Goal: Task Accomplishment & Management: Manage account settings

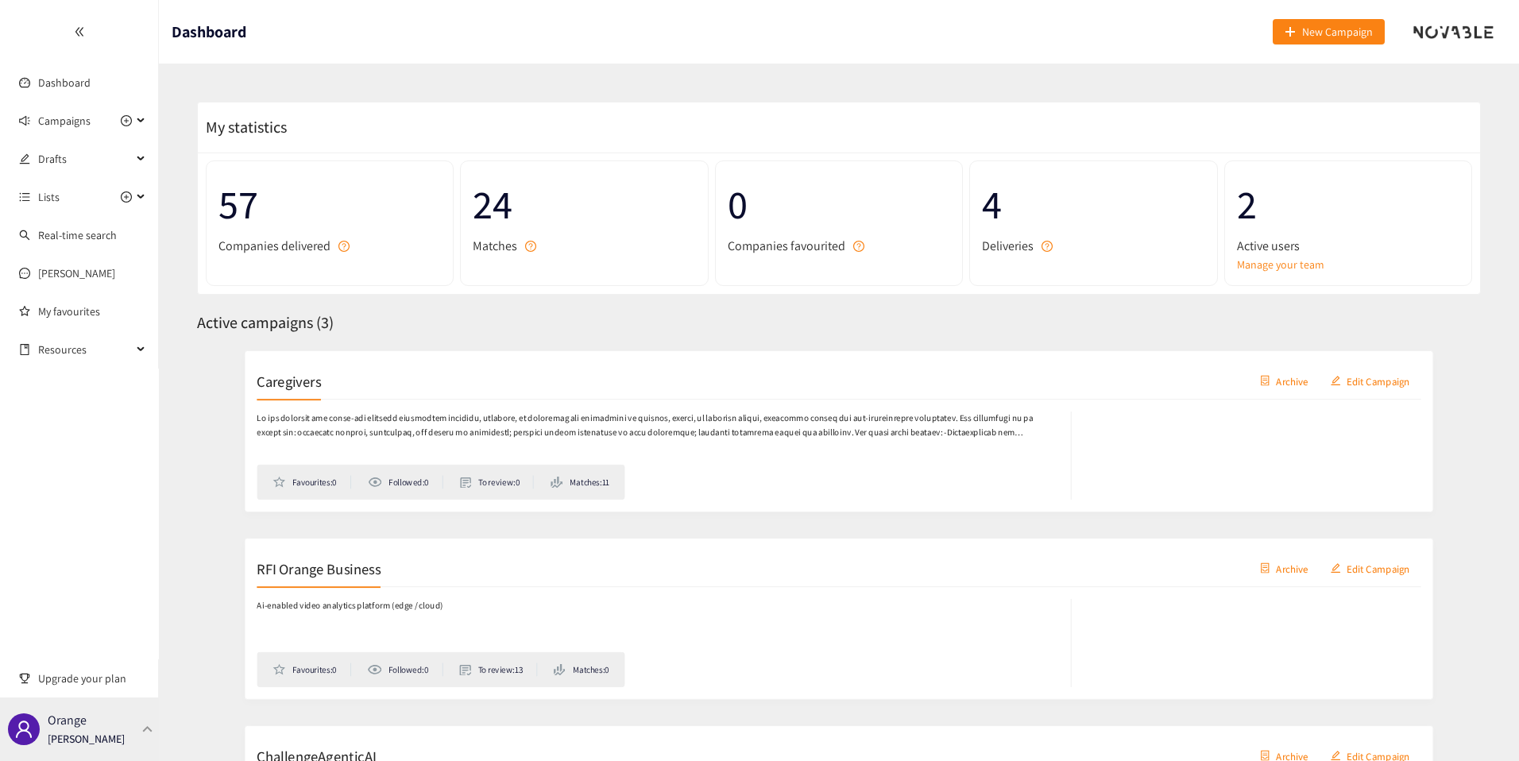
click at [118, 733] on p "[PERSON_NAME]" at bounding box center [86, 738] width 77 height 17
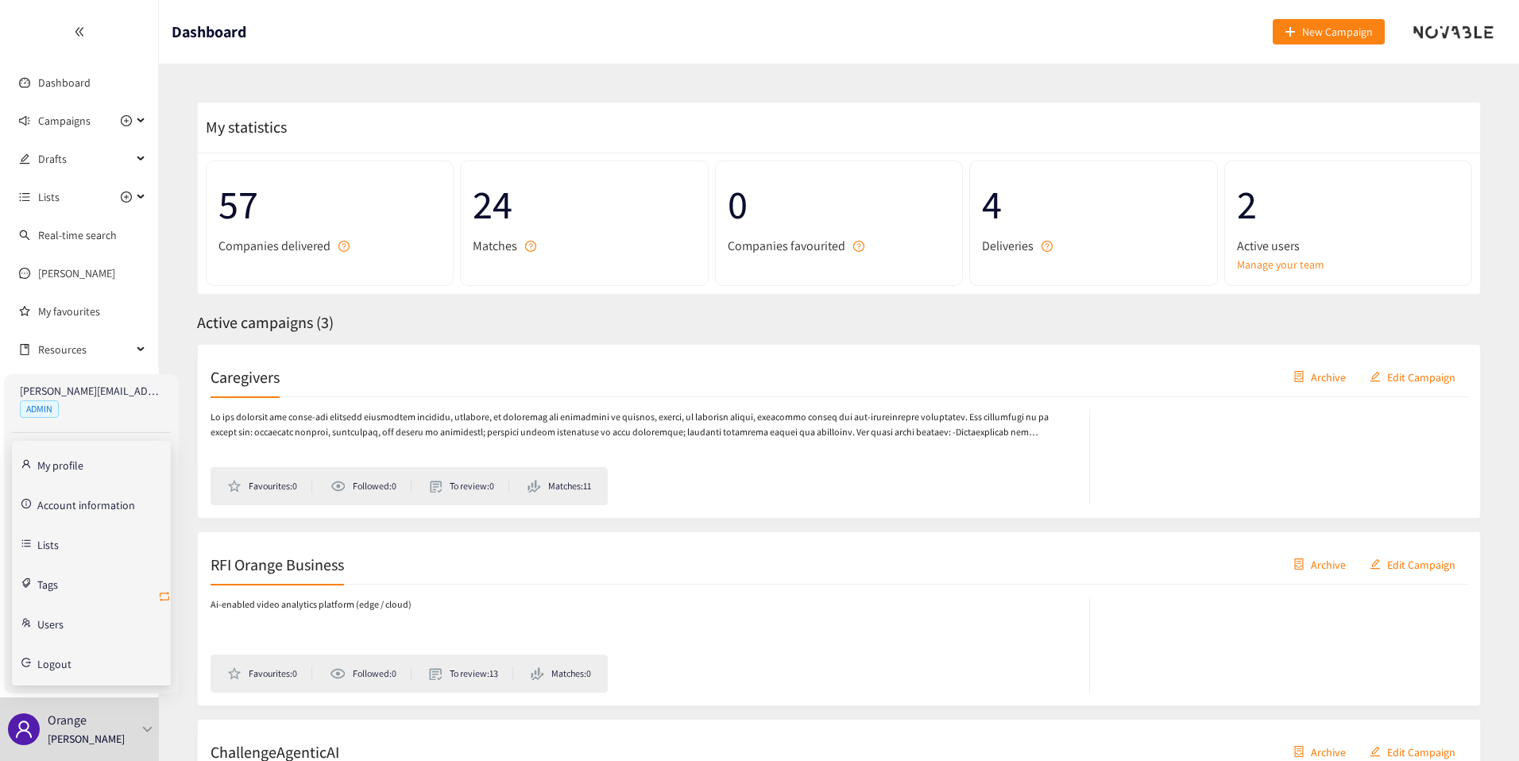
click at [163, 597] on icon "retweet" at bounding box center [164, 596] width 13 height 13
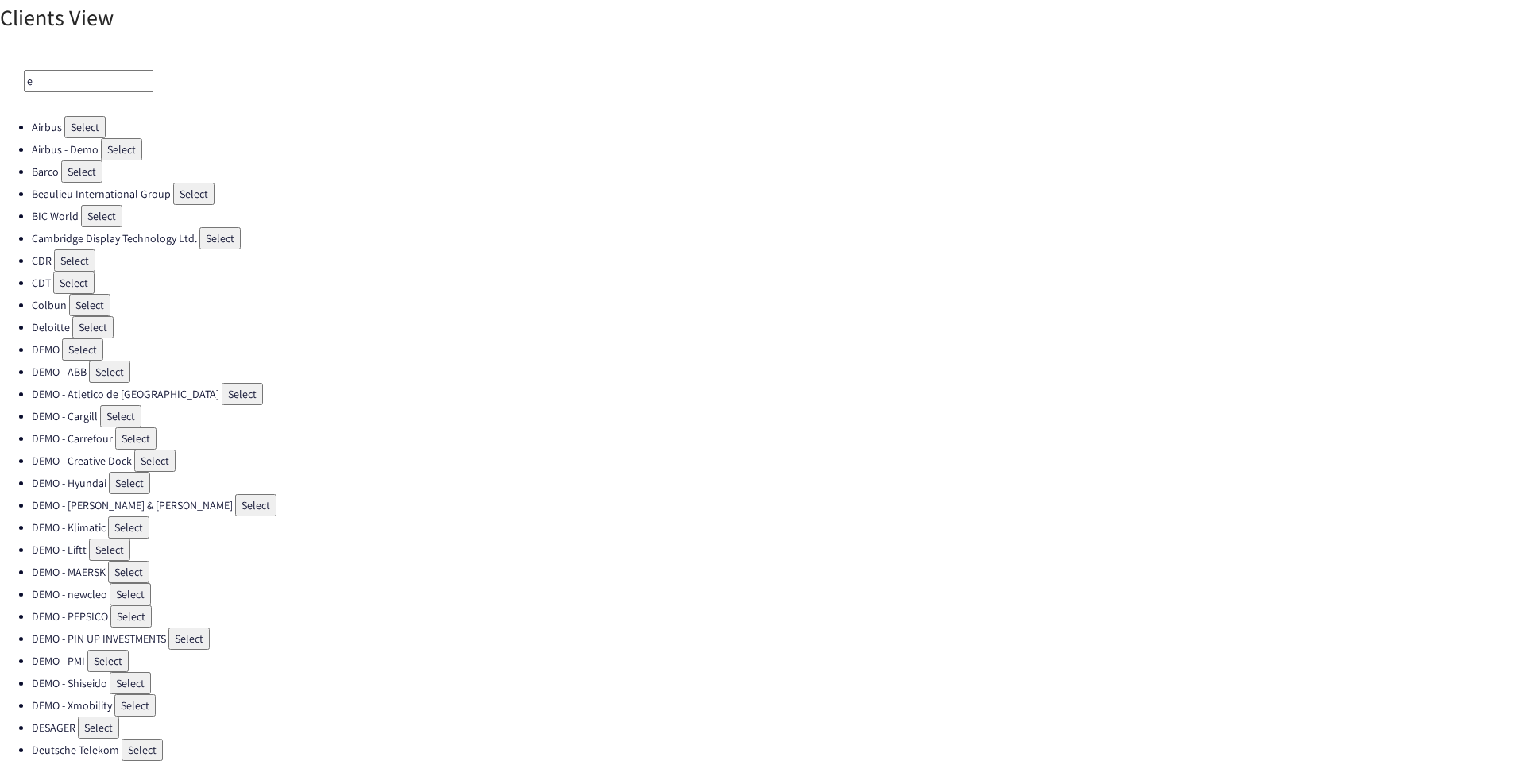
click at [93, 80] on input "e" at bounding box center [88, 81] width 129 height 22
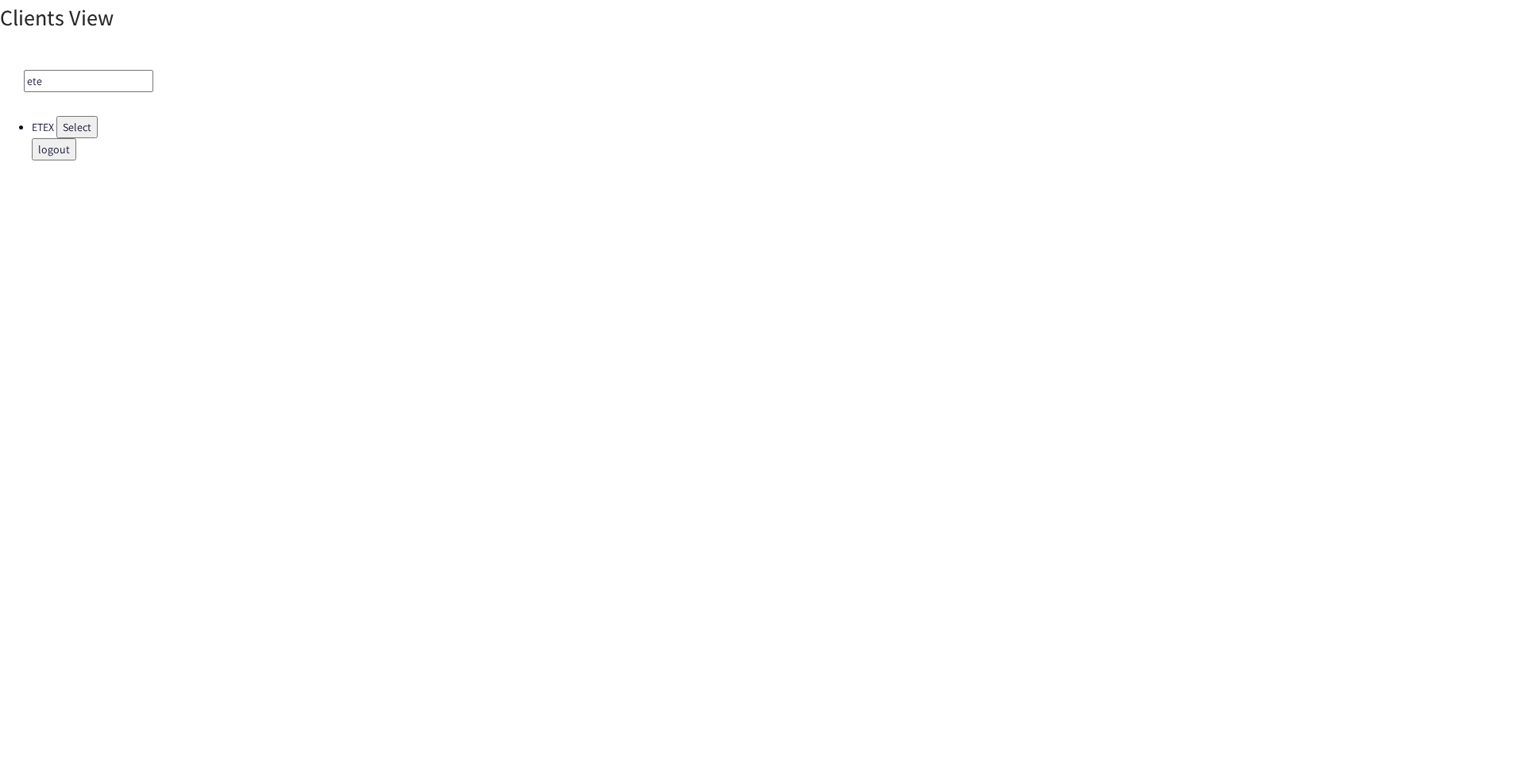
type input "ete"
click at [67, 131] on button "Select" at bounding box center [76, 127] width 41 height 22
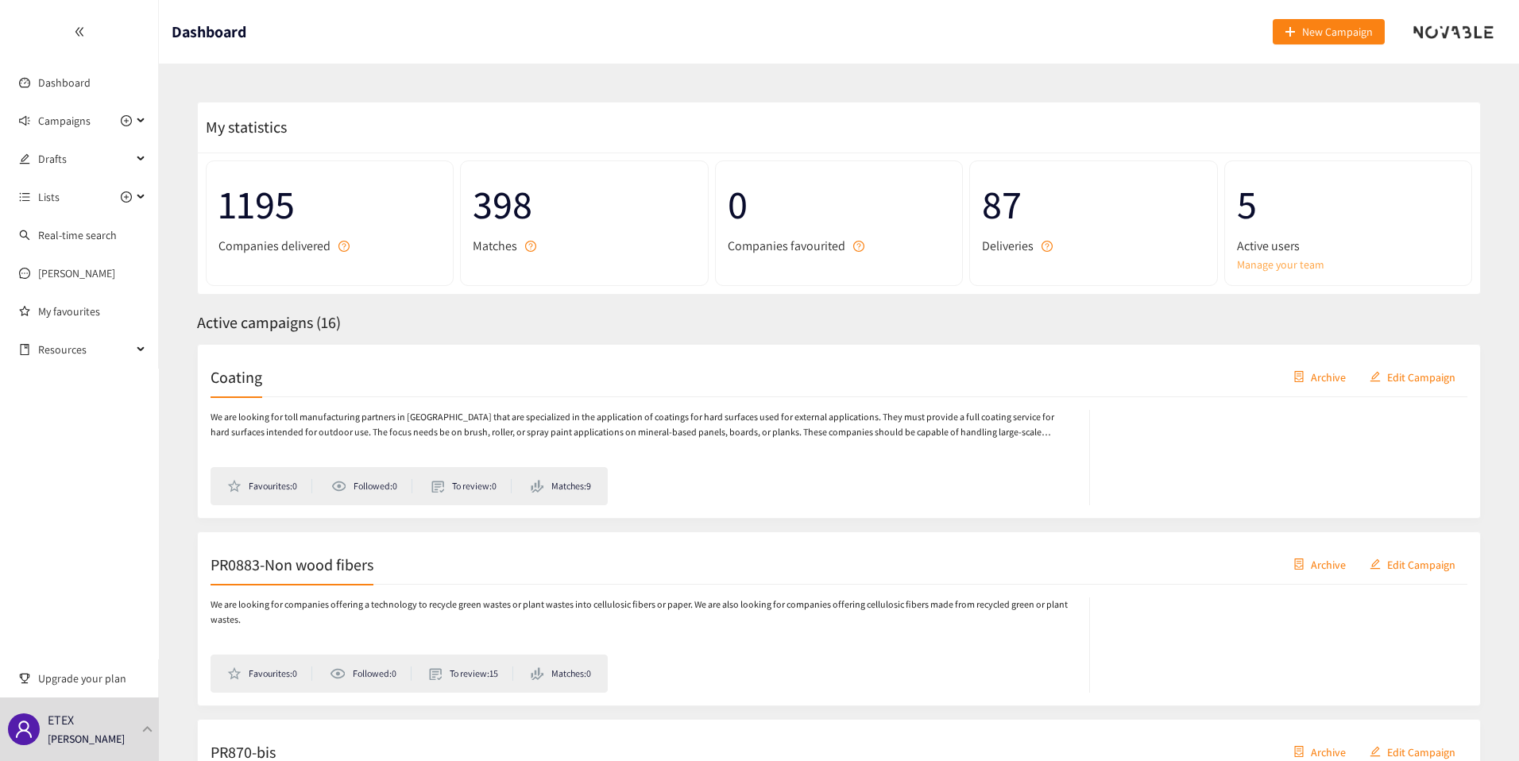
click at [1282, 265] on link "Manage your team" at bounding box center [1348, 264] width 222 height 17
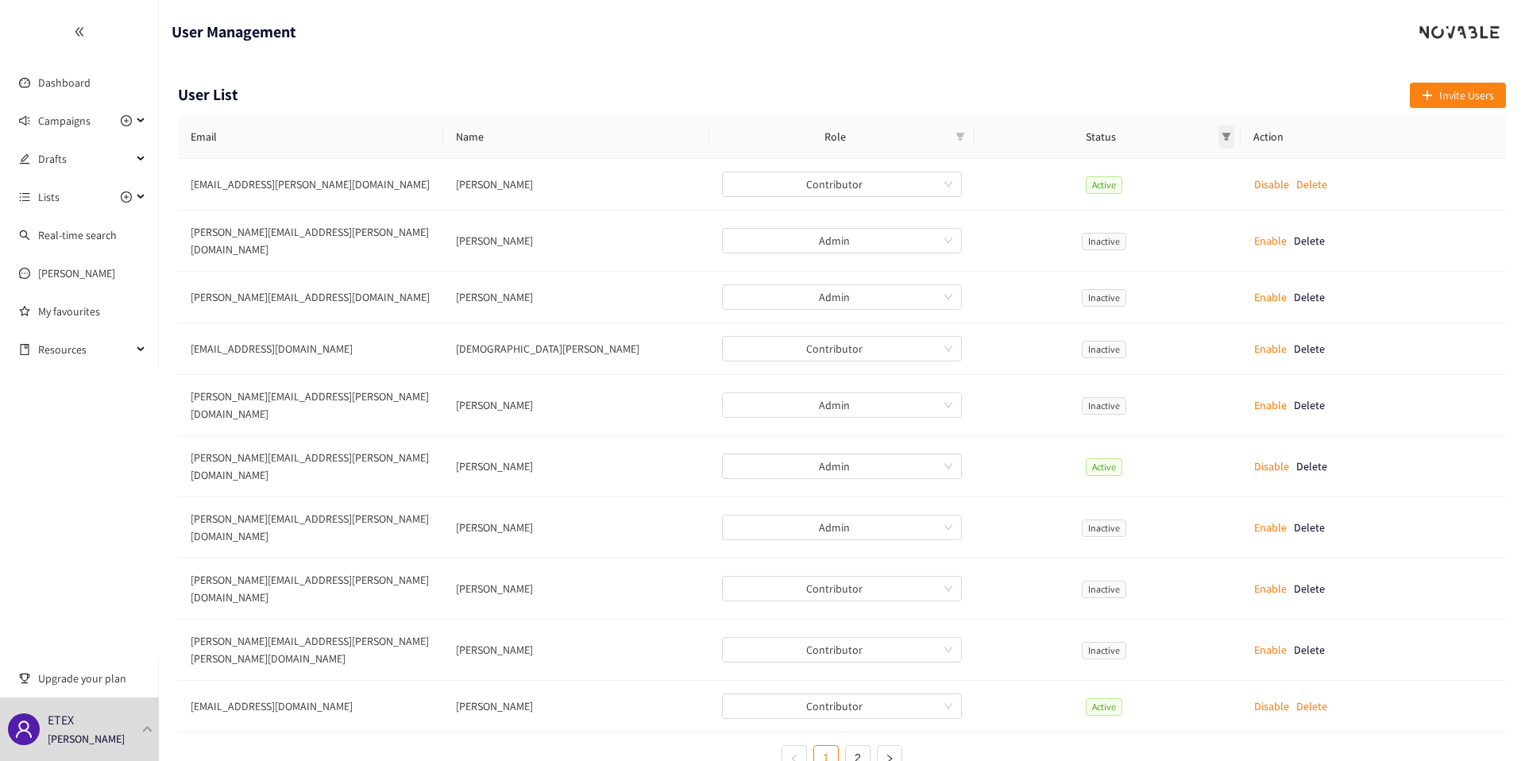
click at [1228, 133] on icon "filter" at bounding box center [1226, 137] width 9 height 8
click at [1182, 164] on span "Pending" at bounding box center [1183, 167] width 45 height 14
checkbox input "true"
click at [1217, 256] on span "OK" at bounding box center [1215, 250] width 14 height 17
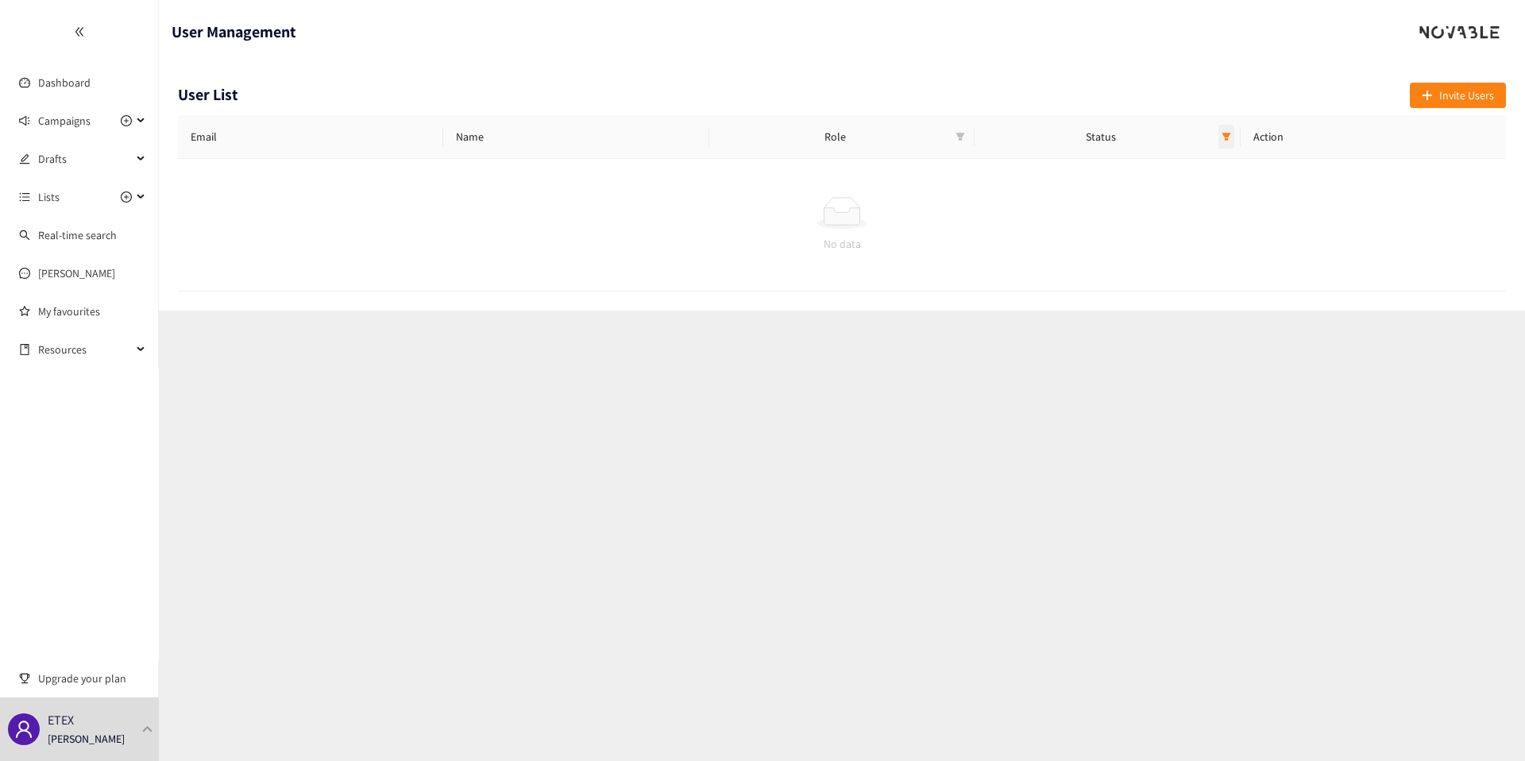
click at [1233, 138] on span at bounding box center [1227, 137] width 16 height 24
click at [1161, 191] on span "Active" at bounding box center [1178, 193] width 34 height 14
checkbox input "true"
click at [1173, 168] on span "Pending" at bounding box center [1183, 167] width 45 height 14
checkbox input "false"
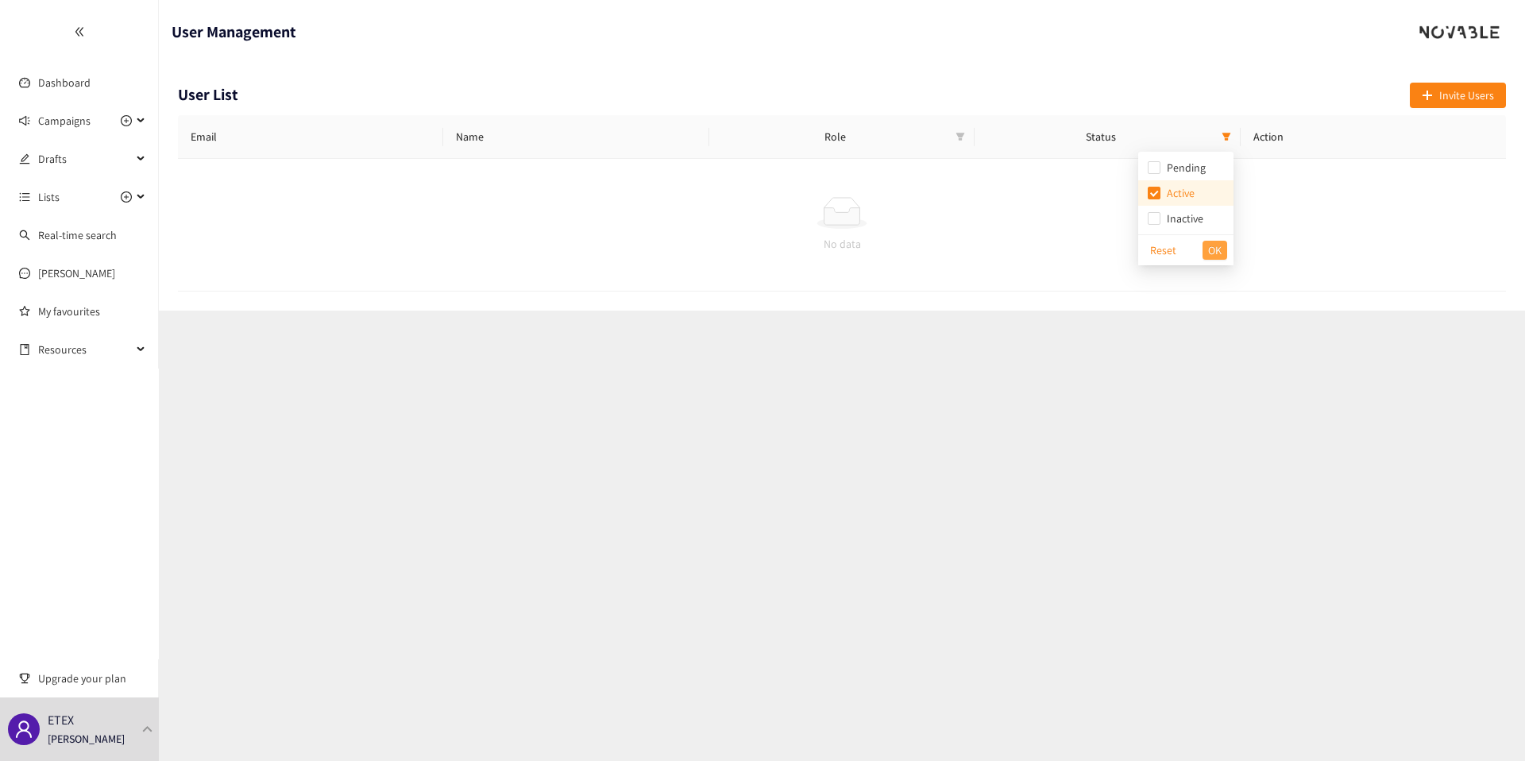
click at [1218, 257] on span "OK" at bounding box center [1215, 250] width 14 height 17
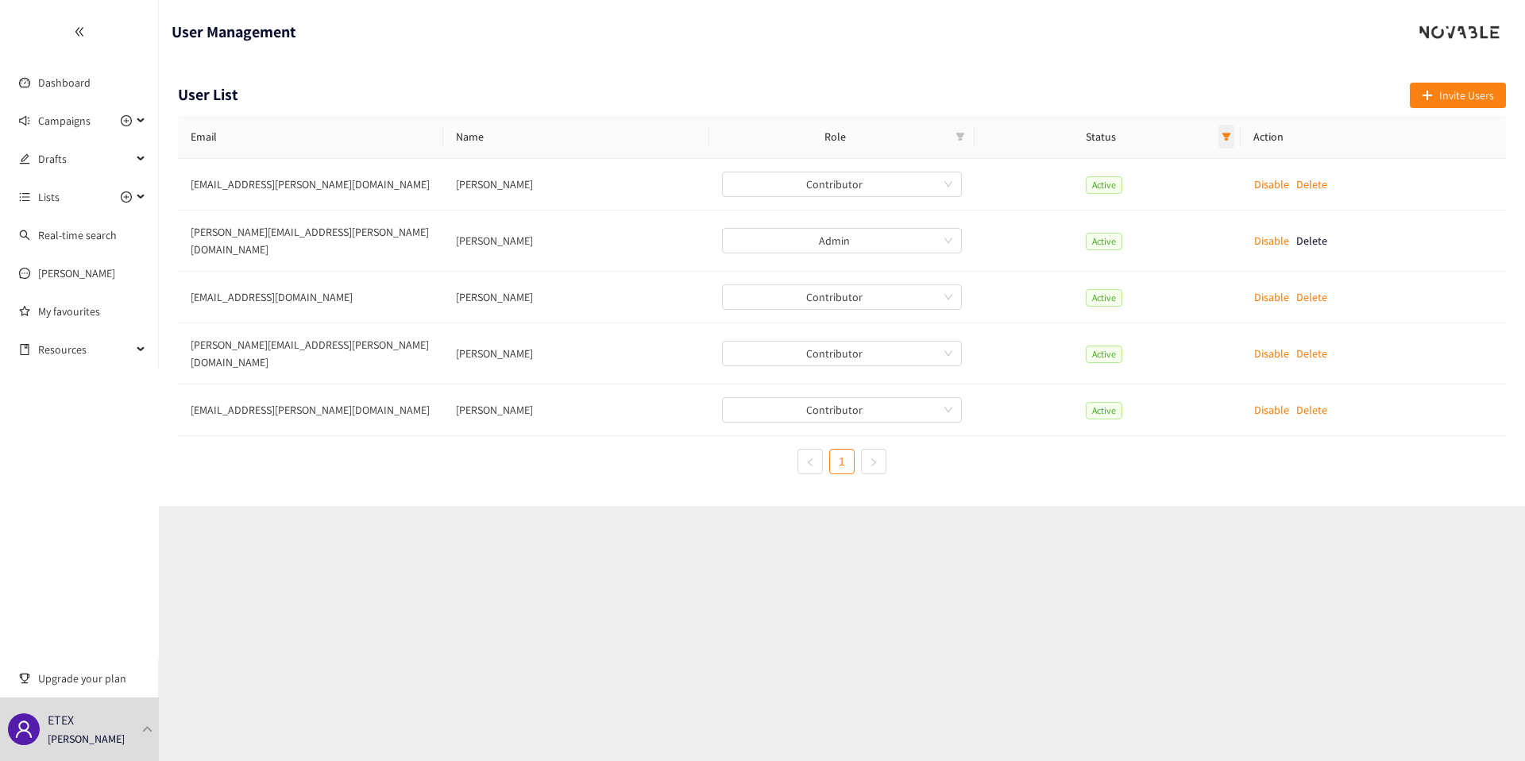
click at [1231, 133] on span at bounding box center [1227, 137] width 16 height 24
click at [1148, 195] on input "checkbox" at bounding box center [1154, 193] width 13 height 13
click at [1212, 248] on span "OK" at bounding box center [1215, 250] width 14 height 17
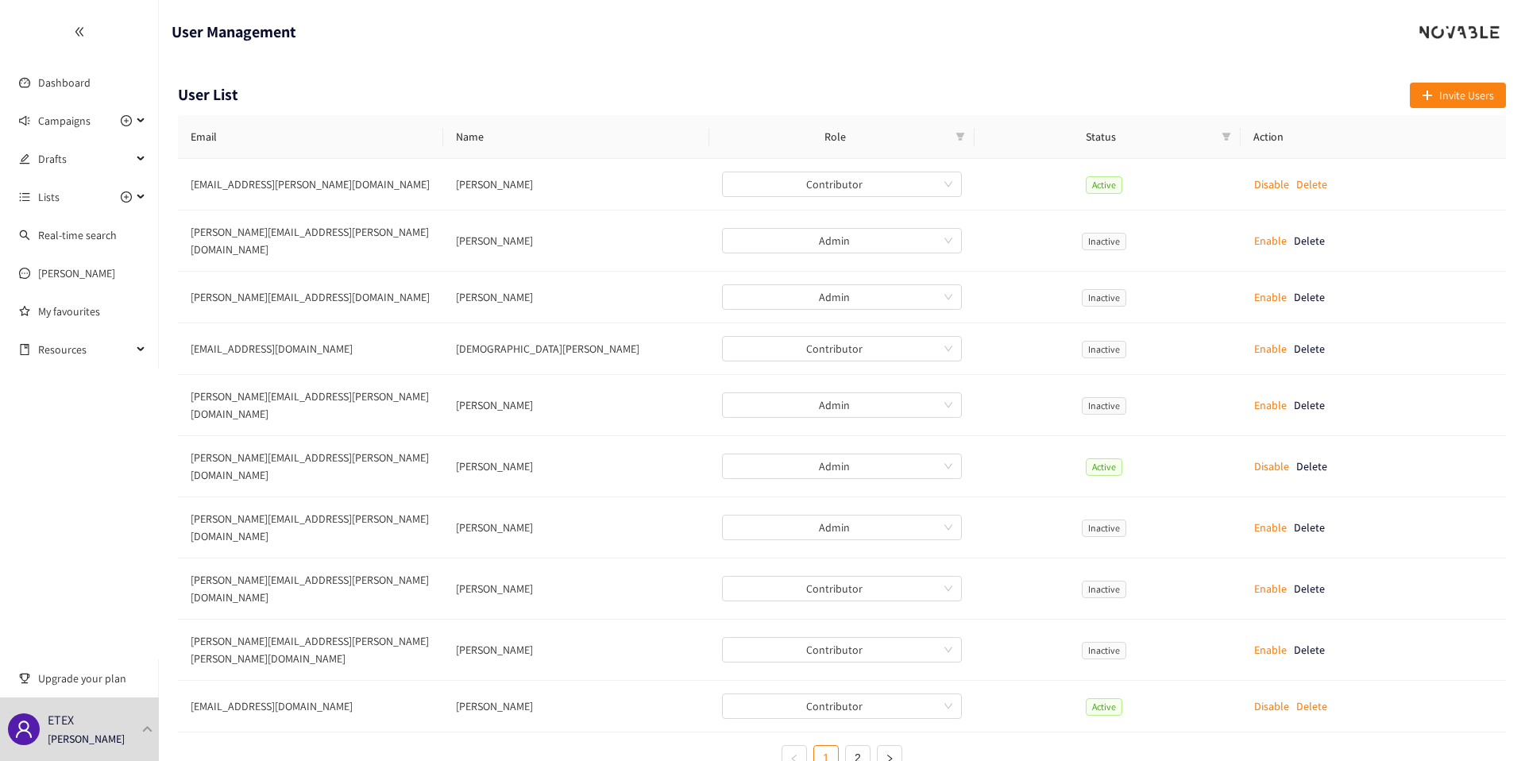
click at [1213, 130] on span "Status" at bounding box center [1101, 136] width 227 height 17
click at [1216, 130] on div "Status" at bounding box center [1108, 136] width 240 height 17
click at [1227, 138] on icon "filter" at bounding box center [1226, 137] width 9 height 8
click at [1157, 197] on input "checkbox" at bounding box center [1154, 193] width 13 height 13
checkbox input "true"
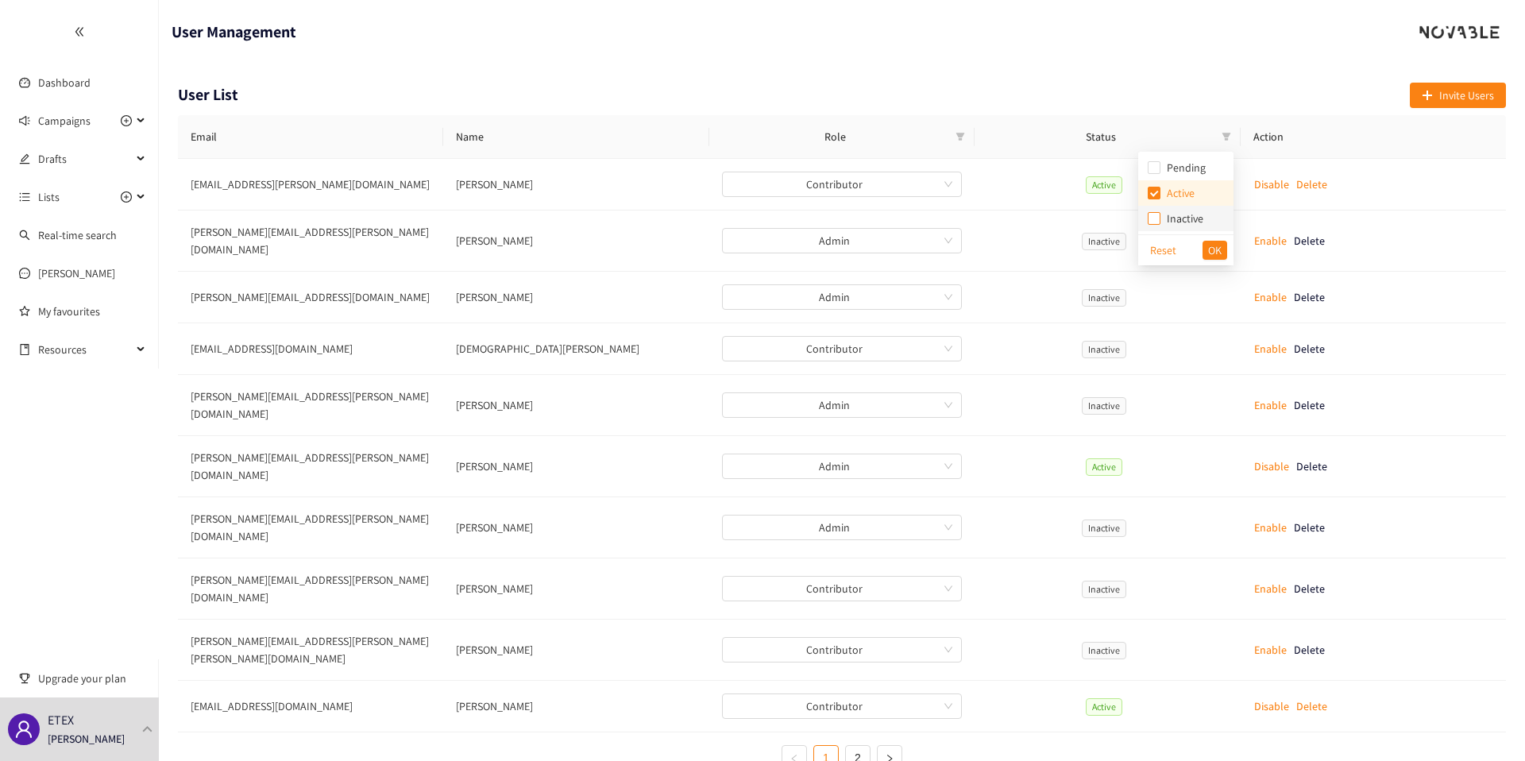
click at [1153, 218] on input "checkbox" at bounding box center [1154, 218] width 13 height 13
checkbox input "true"
click at [1154, 200] on label at bounding box center [1154, 192] width 13 height 17
click at [1154, 199] on input "checkbox" at bounding box center [1154, 193] width 13 height 13
checkbox input "true"
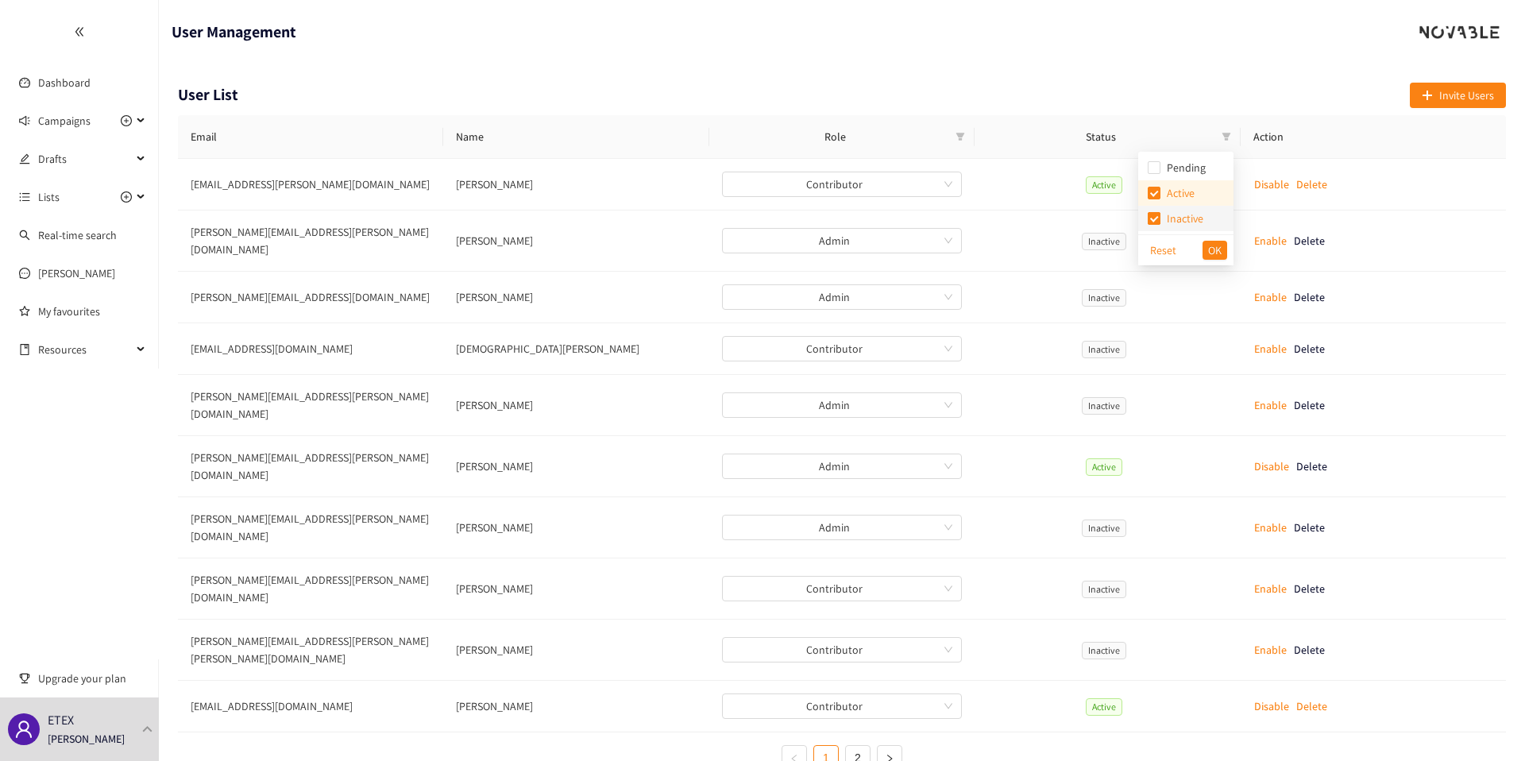
click at [1154, 216] on input "checkbox" at bounding box center [1154, 218] width 13 height 13
checkbox input "false"
click at [1154, 191] on input "checkbox" at bounding box center [1154, 193] width 13 height 13
click at [1215, 260] on div "Reset OK" at bounding box center [1185, 249] width 95 height 31
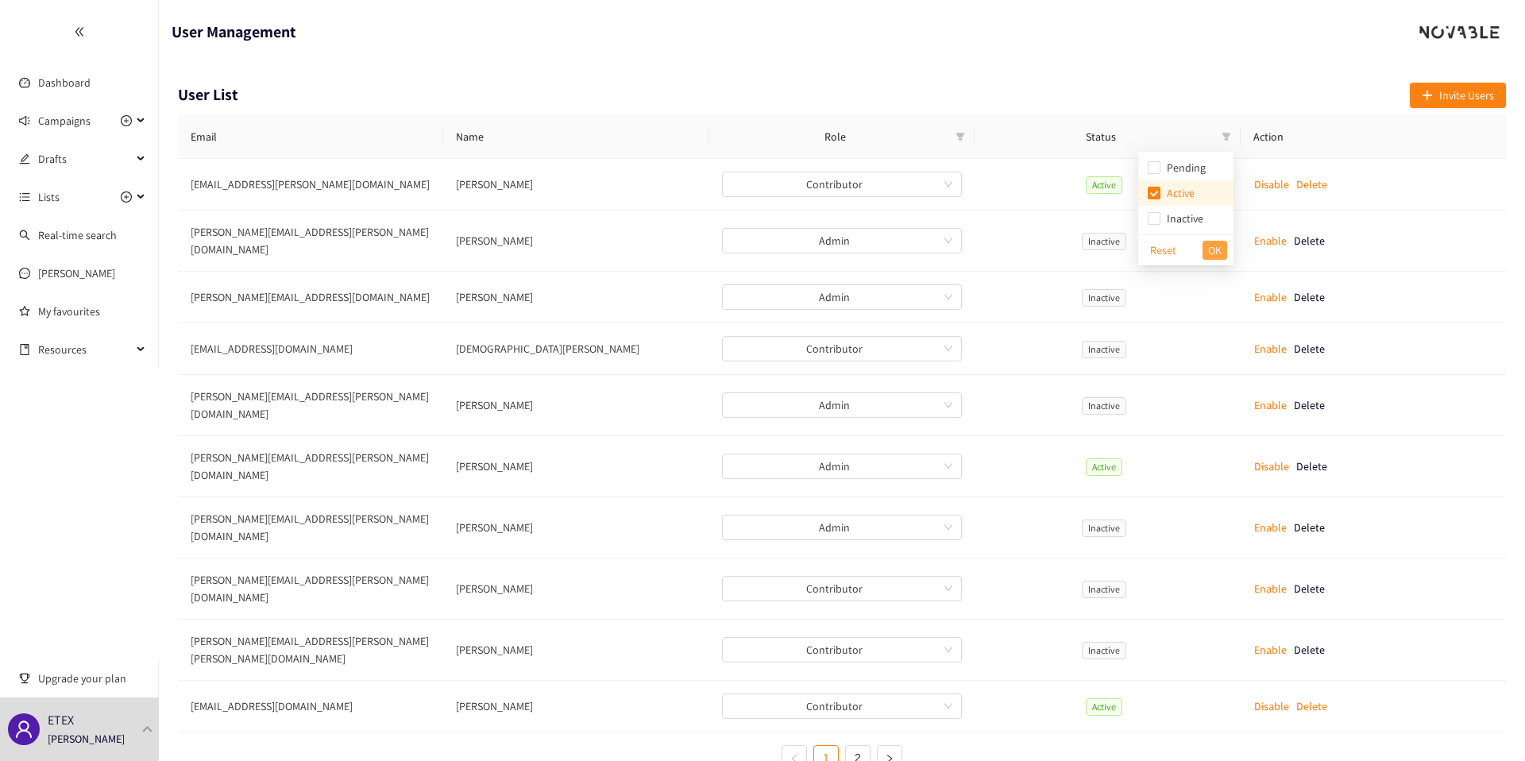
click at [1215, 257] on span "OK" at bounding box center [1215, 250] width 14 height 17
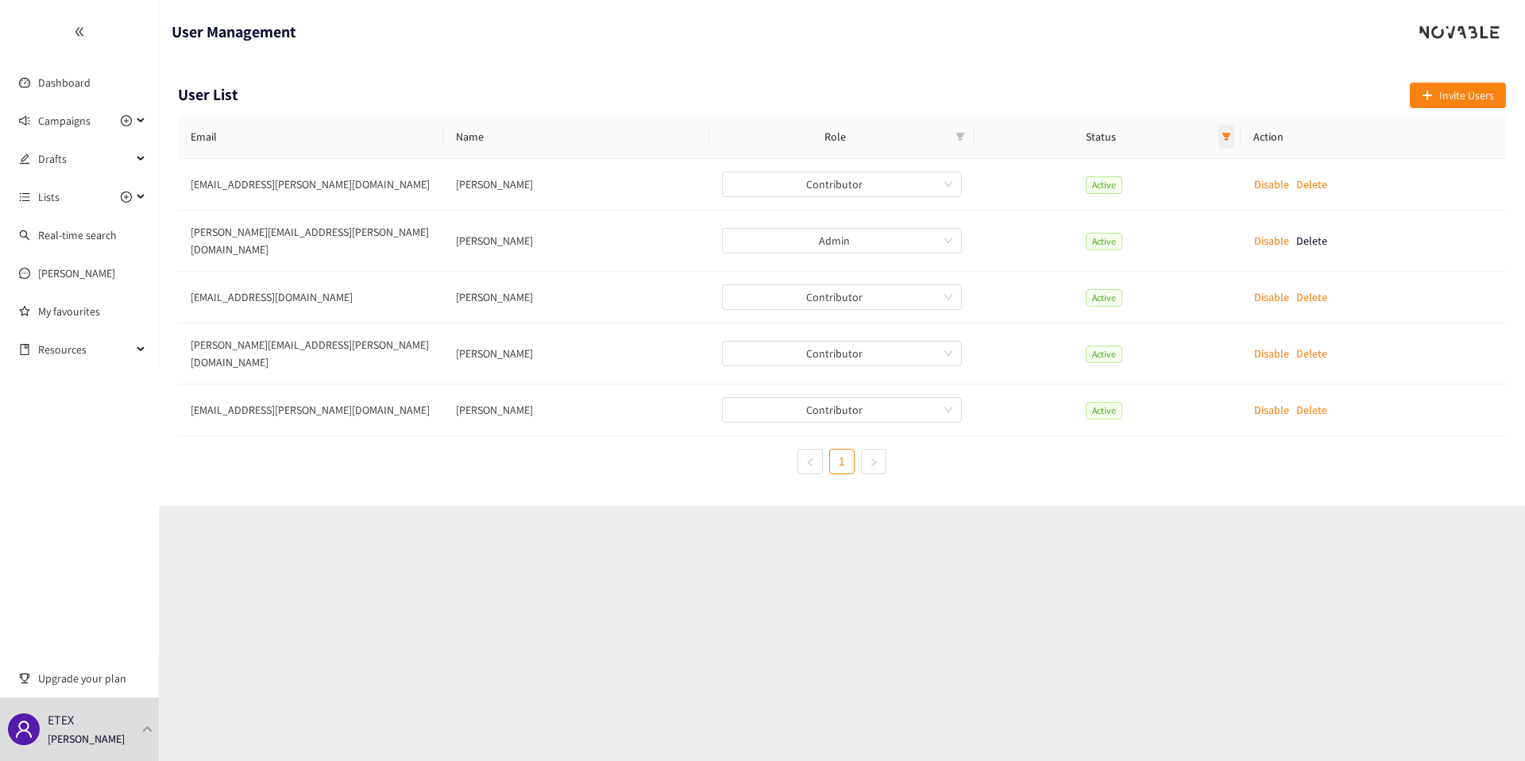
click at [1229, 137] on icon "filter" at bounding box center [1227, 137] width 10 height 10
click at [1158, 196] on input "checkbox" at bounding box center [1154, 193] width 13 height 13
checkbox input "false"
click at [1208, 250] on span "OK" at bounding box center [1215, 250] width 14 height 17
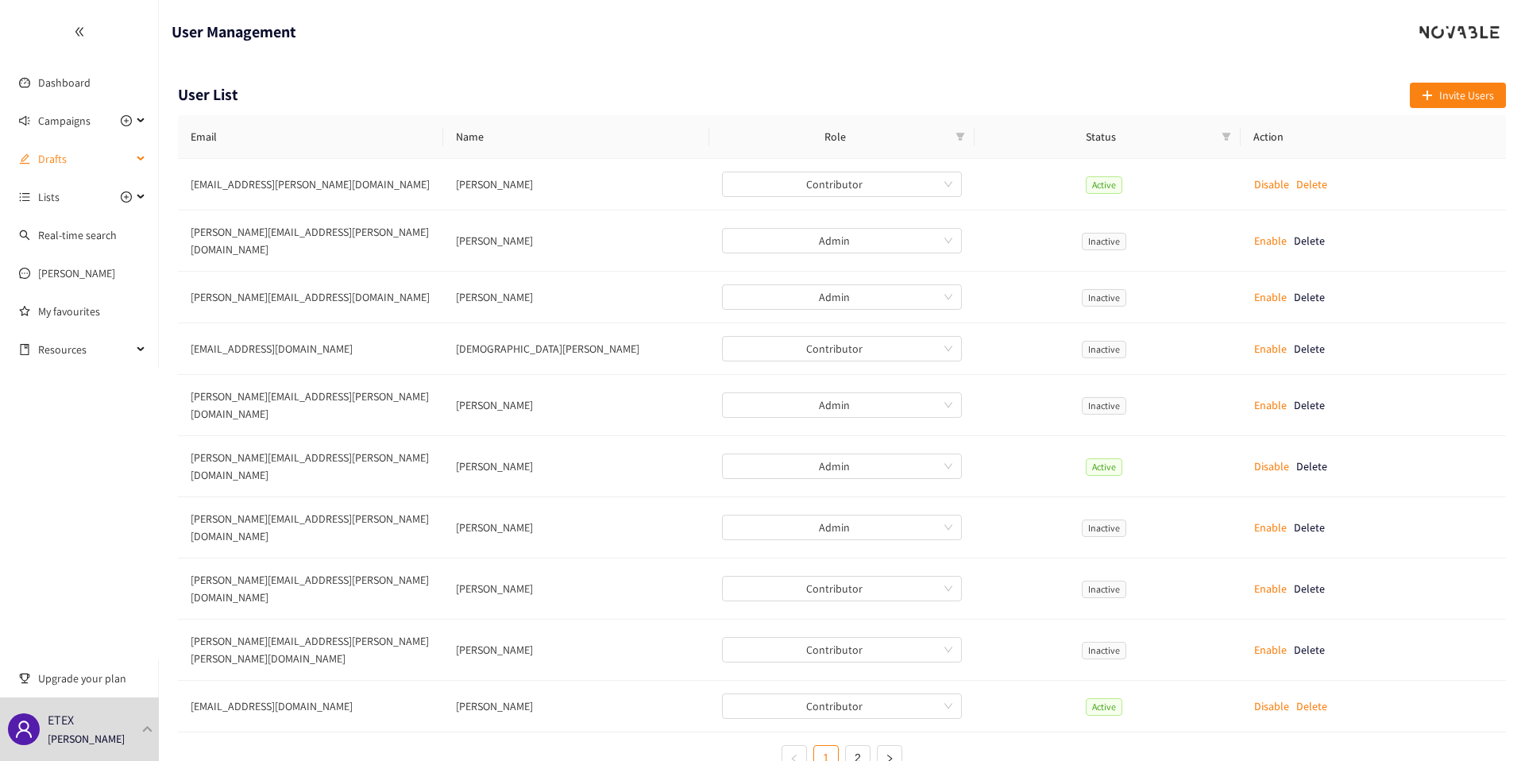
click at [71, 170] on span "Drafts" at bounding box center [85, 159] width 94 height 32
click at [71, 168] on span "Drafts" at bounding box center [85, 159] width 94 height 32
click at [56, 124] on span "Campaigns" at bounding box center [64, 121] width 52 height 32
